Goal: Task Accomplishment & Management: Use online tool/utility

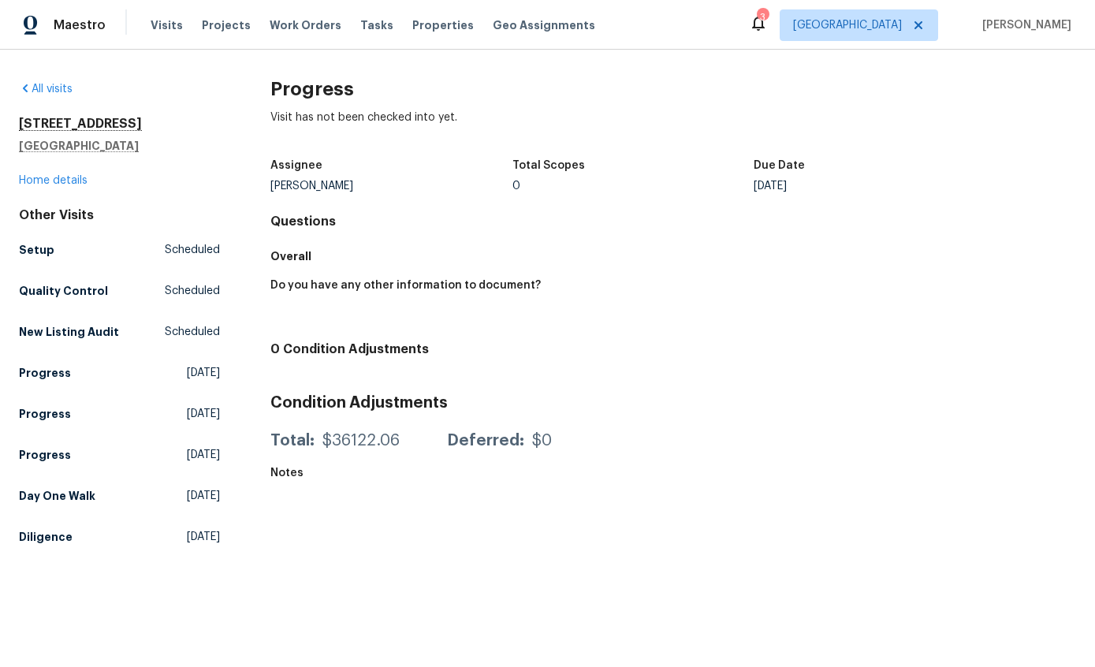
click at [166, 32] on span "Visits" at bounding box center [167, 25] width 32 height 16
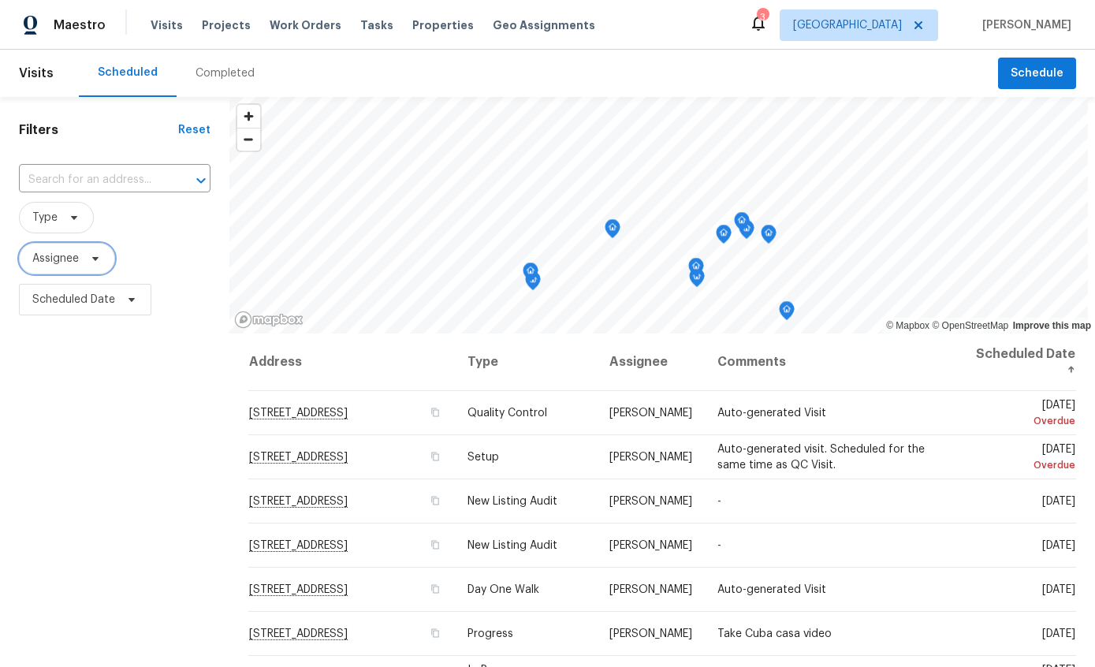
click at [54, 268] on span "Assignee" at bounding box center [67, 259] width 96 height 32
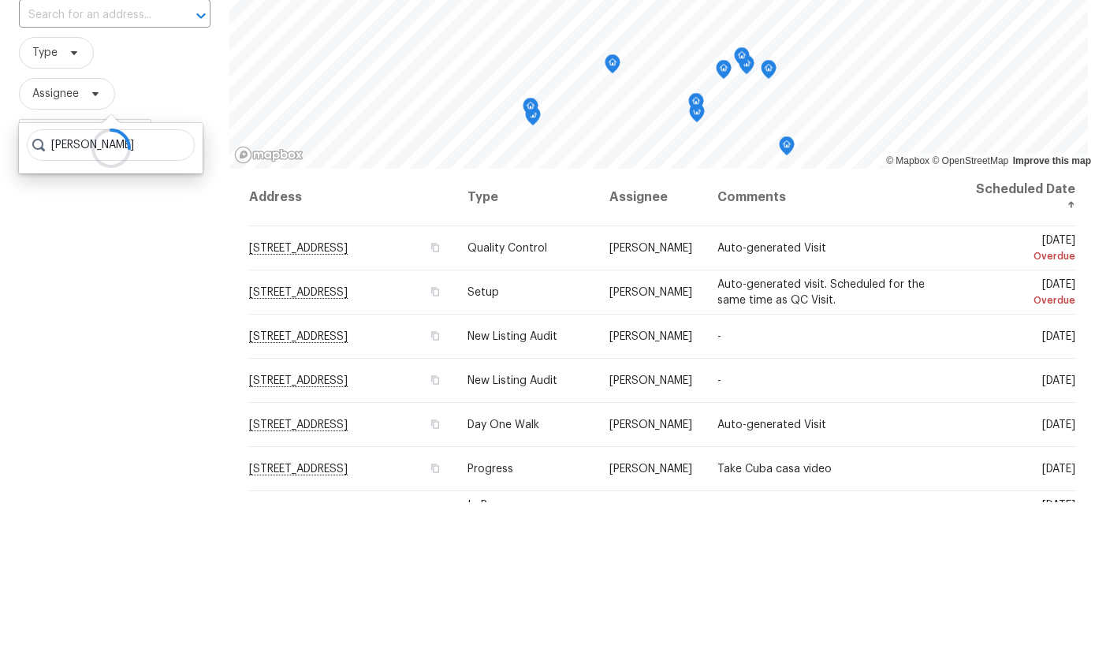
scroll to position [63, 0]
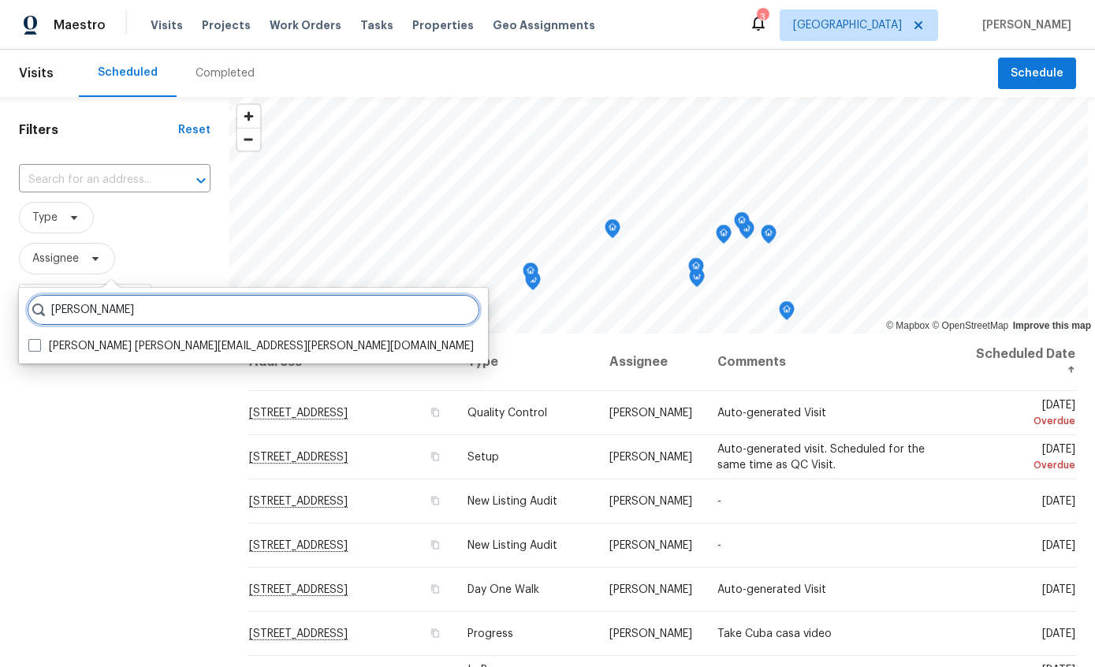
type input "[PERSON_NAME]"
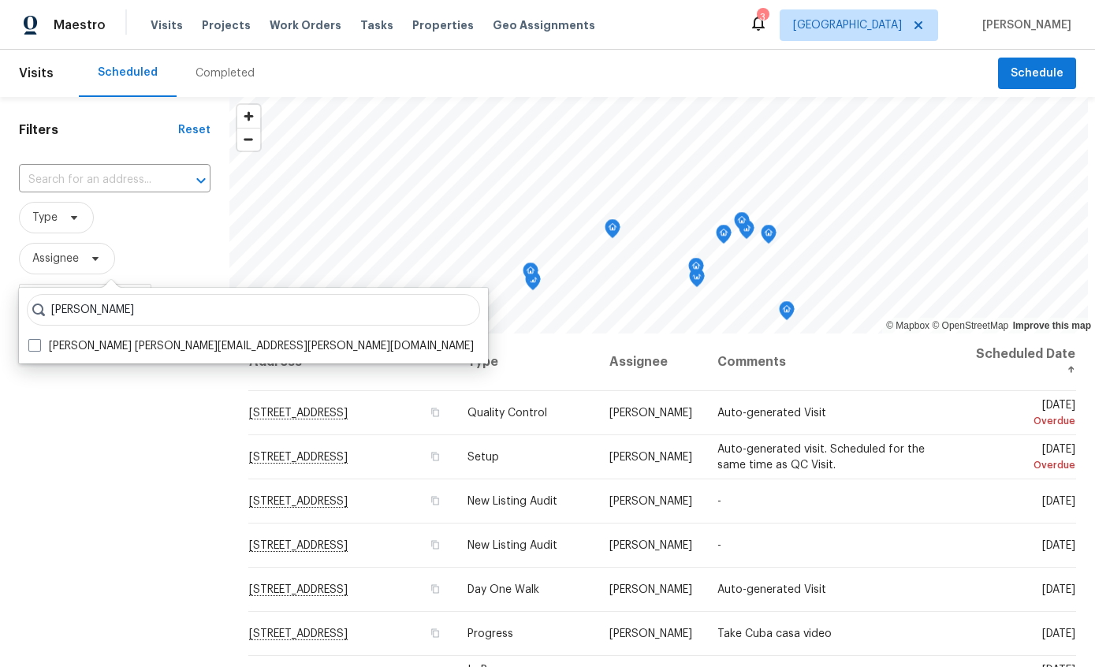
click at [32, 339] on span at bounding box center [34, 345] width 13 height 13
click at [32, 338] on input "[PERSON_NAME] [PERSON_NAME][EMAIL_ADDRESS][PERSON_NAME][DOMAIN_NAME]" at bounding box center [33, 343] width 10 height 10
checkbox input "true"
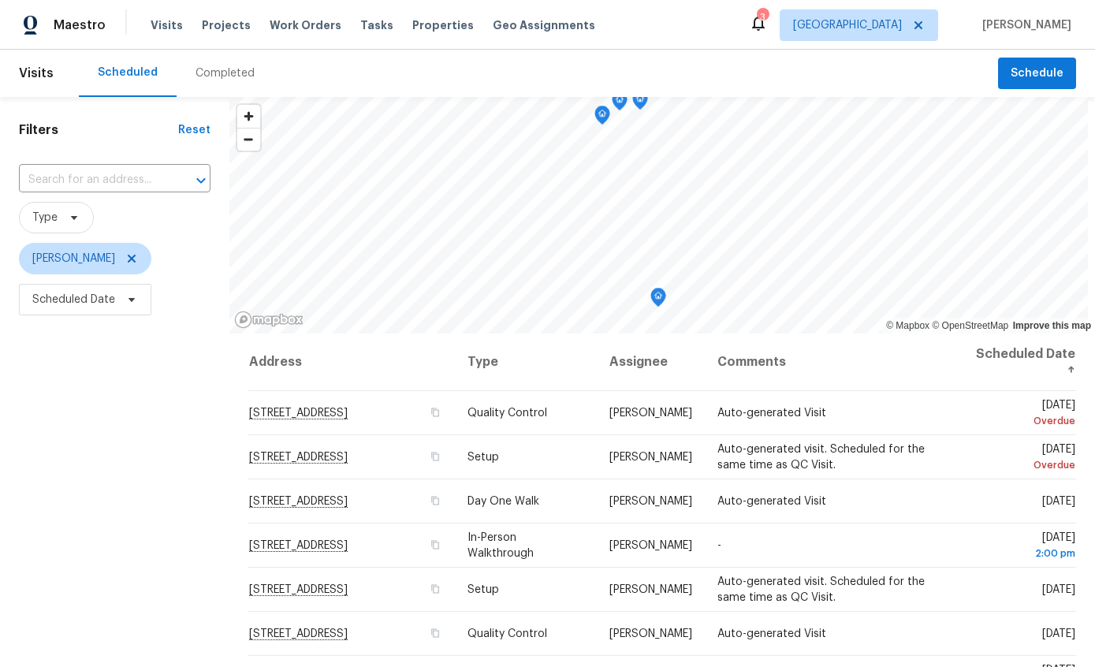
click at [0, 0] on icon at bounding box center [0, 0] width 0 height 0
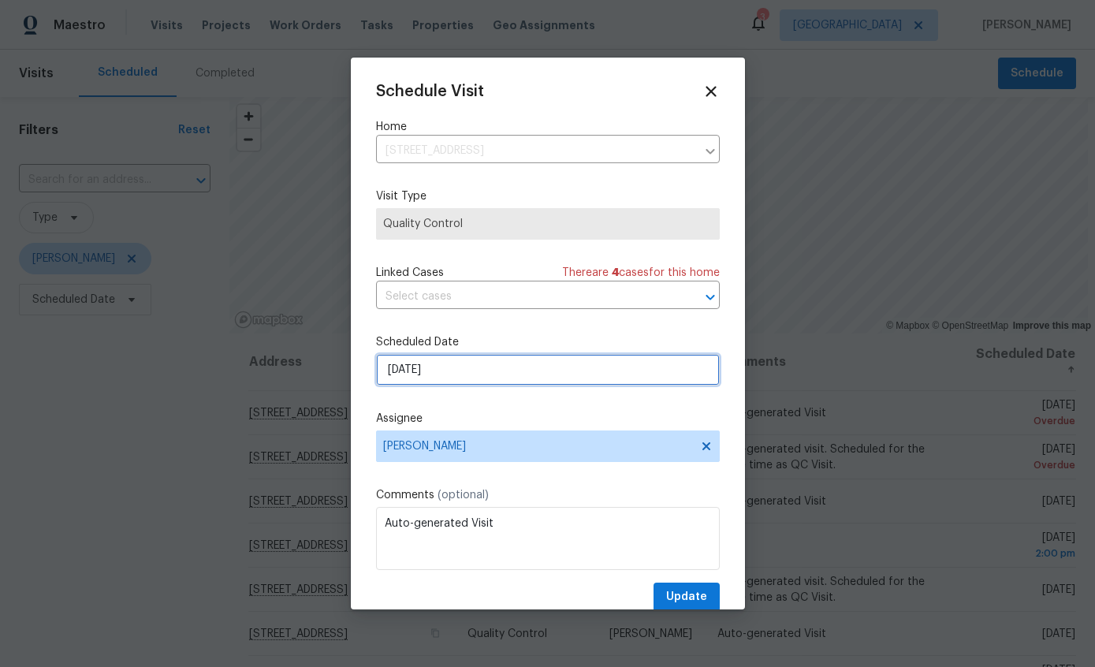
click at [541, 385] on input "[DATE]" at bounding box center [548, 370] width 344 height 32
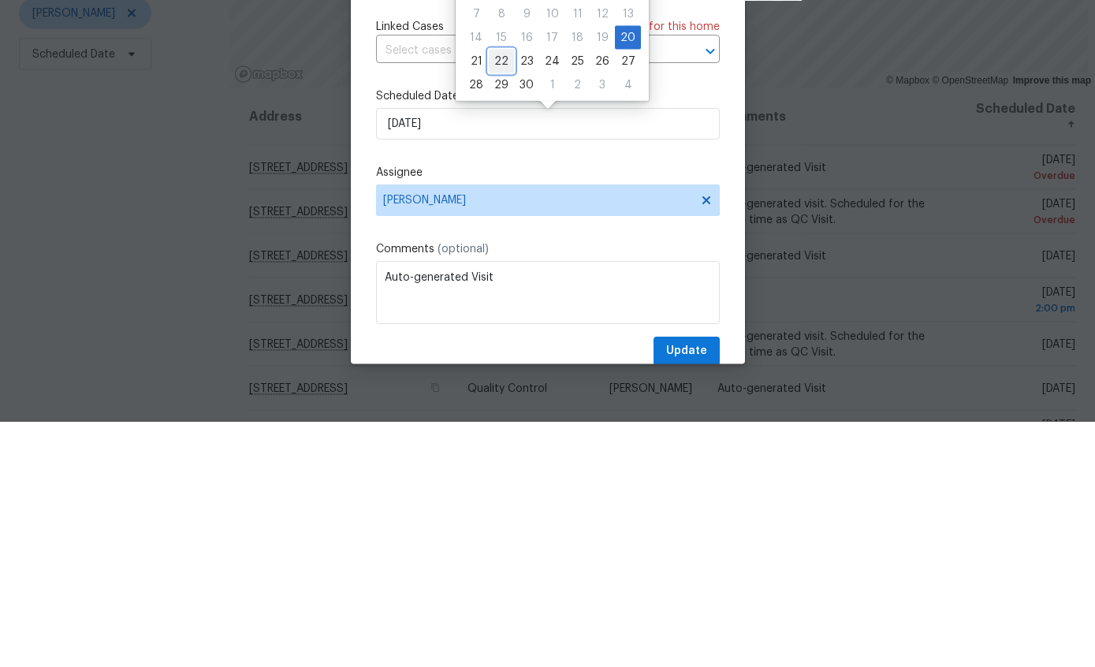
click at [499, 296] on div "22" at bounding box center [501, 307] width 25 height 22
type input "[DATE]"
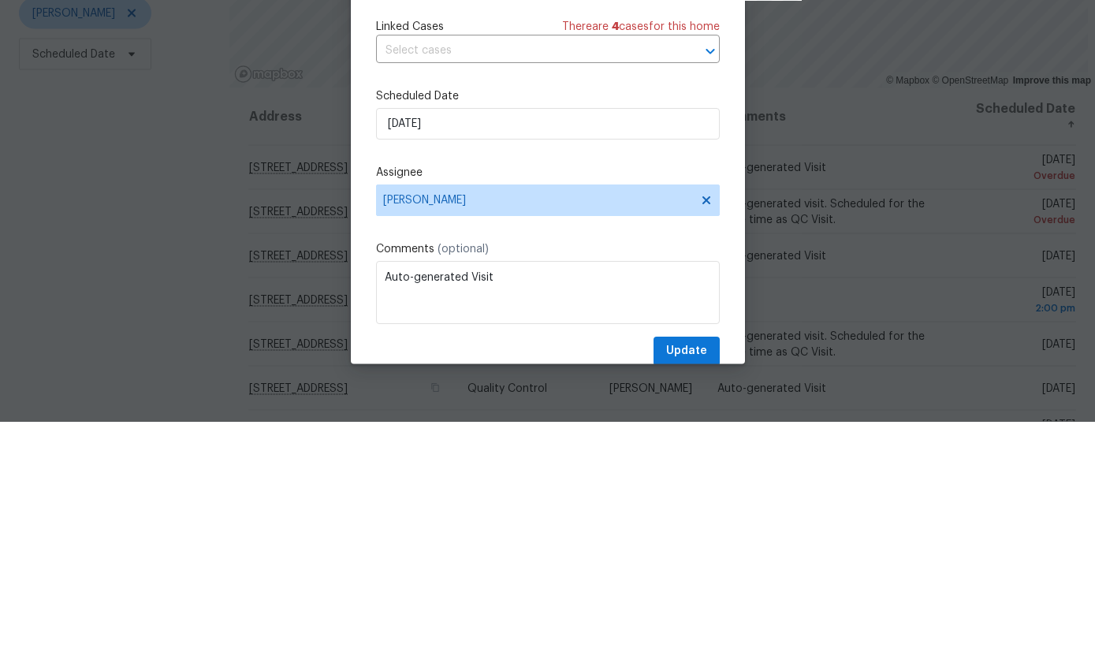
scroll to position [63, 0]
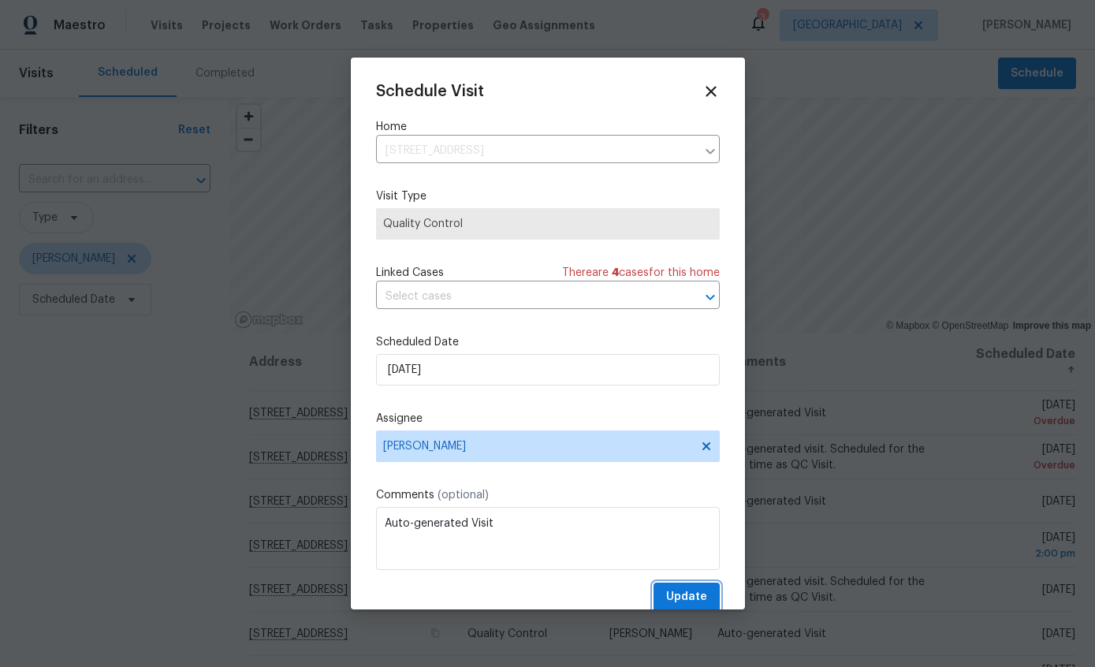
click at [708, 588] on button "Update" at bounding box center [686, 596] width 66 height 29
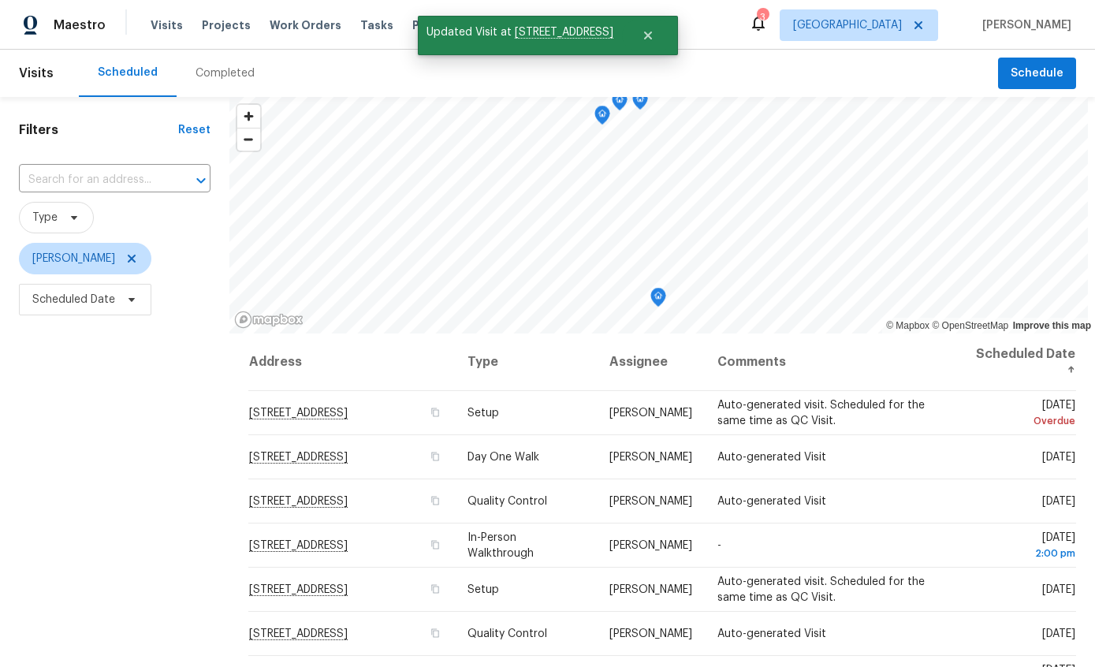
click at [878, 391] on td "Auto-generated visit. Scheduled for the same time as QC Visit." at bounding box center [829, 413] width 248 height 44
